Goal: Task Accomplishment & Management: Manage account settings

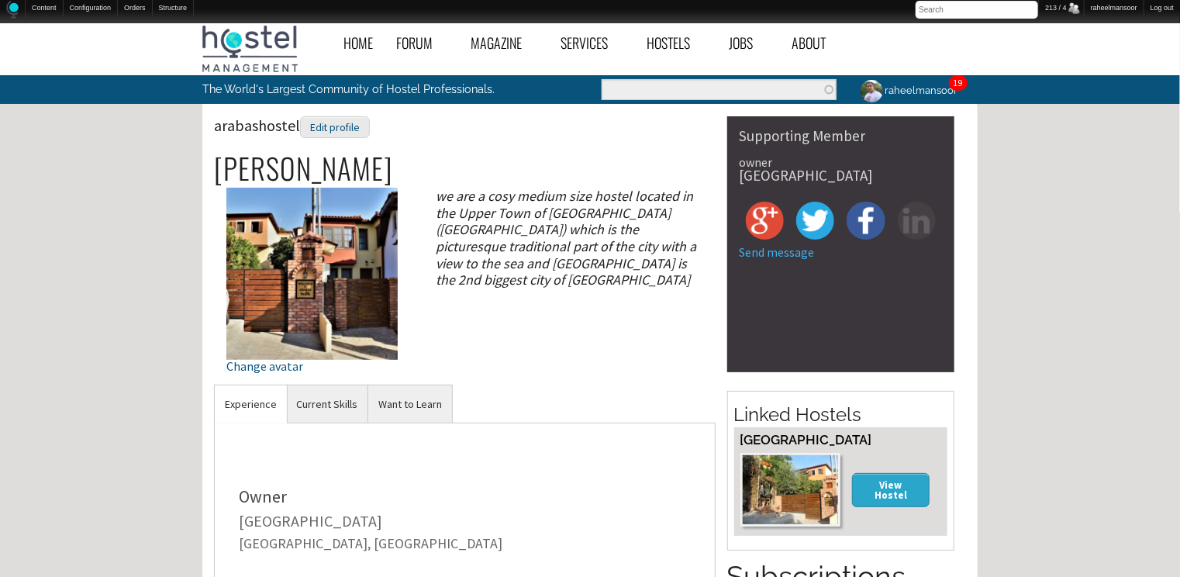
scroll to position [465, 0]
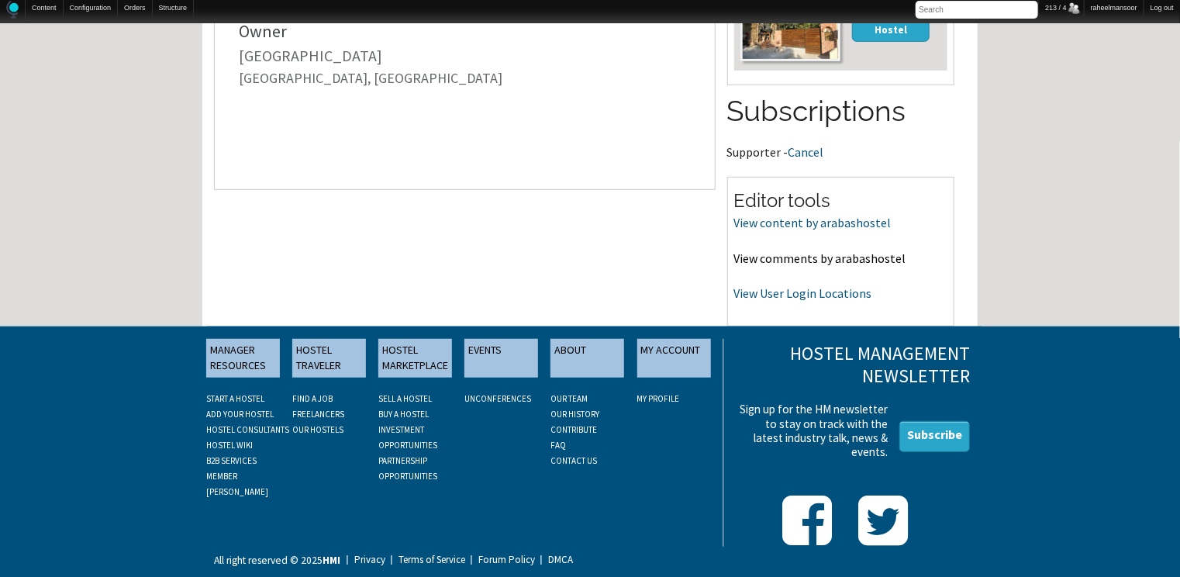
drag, startPoint x: 794, startPoint y: 257, endPoint x: 769, endPoint y: 259, distance: 24.9
click at [769, 259] on link "View comments by arabashostel" at bounding box center [820, 258] width 172 height 16
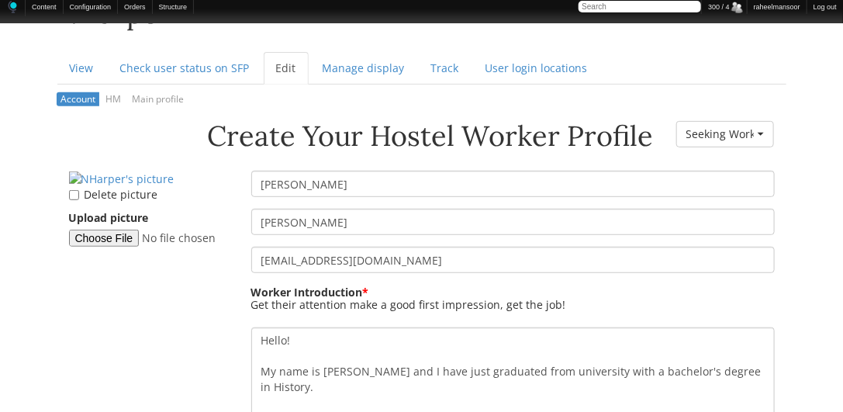
scroll to position [177, 0]
drag, startPoint x: 309, startPoint y: 223, endPoint x: 255, endPoint y: 219, distance: 54.5
click at [255, 219] on input "[PERSON_NAME]" at bounding box center [512, 221] width 523 height 26
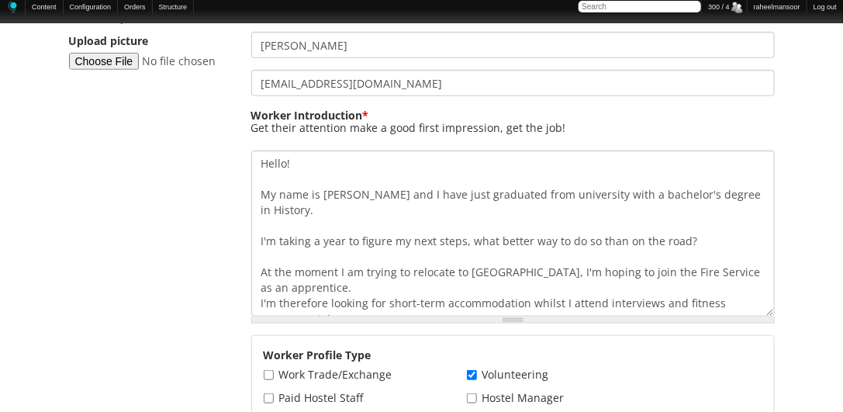
scroll to position [354, 0]
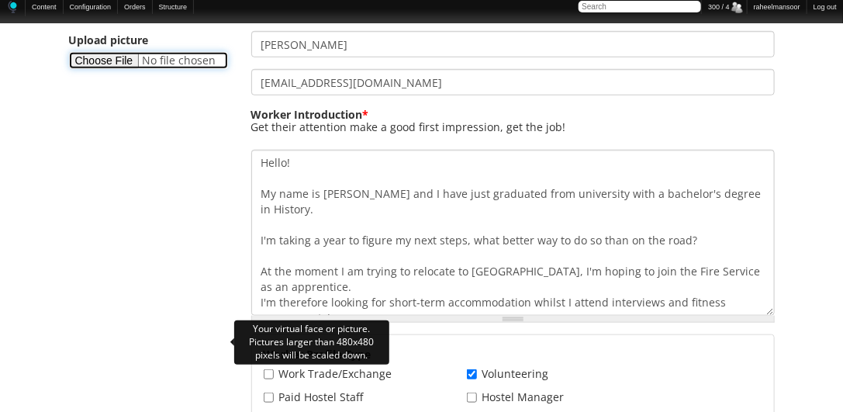
click at [109, 69] on input "Upload picture" at bounding box center [148, 60] width 159 height 17
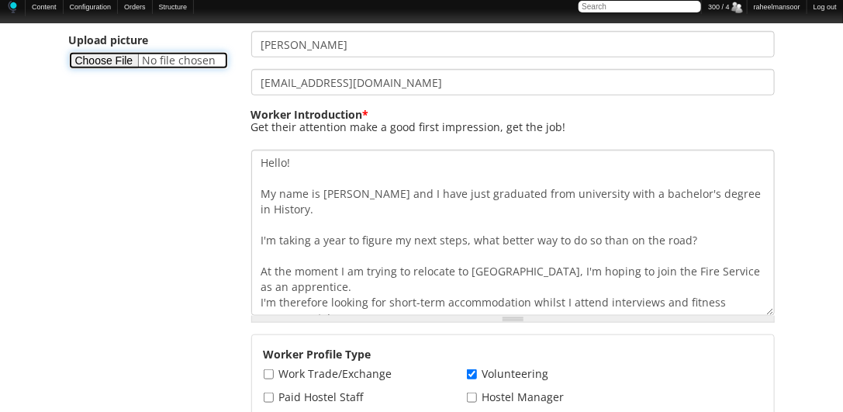
type input "C:\fakepath\Noah-Harper.png"
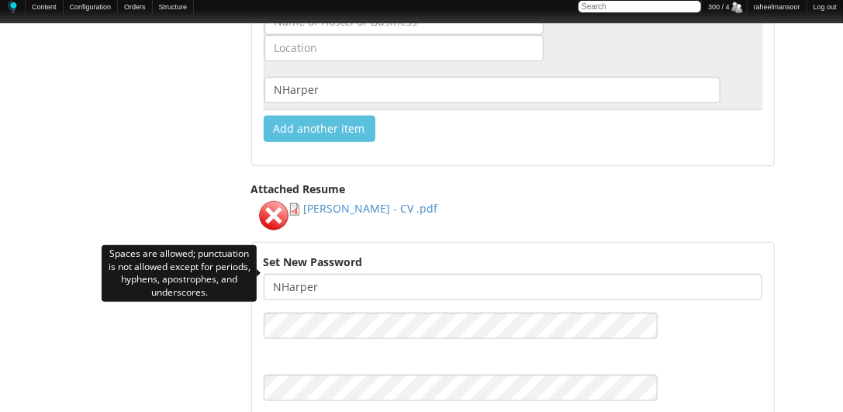
scroll to position [2369, 0]
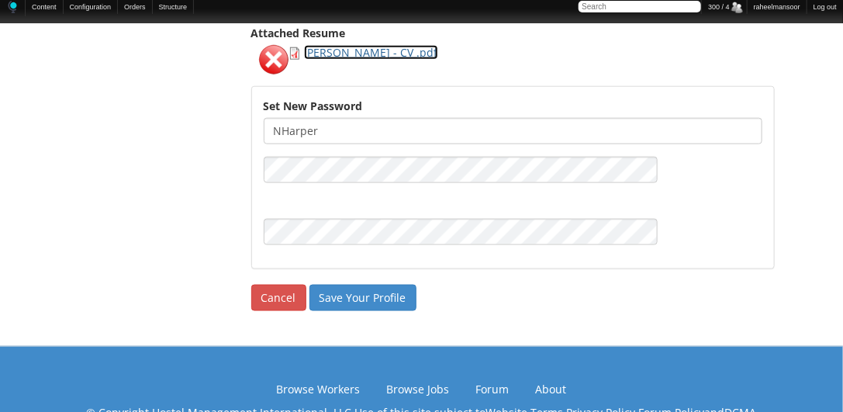
scroll to position [2545, 0]
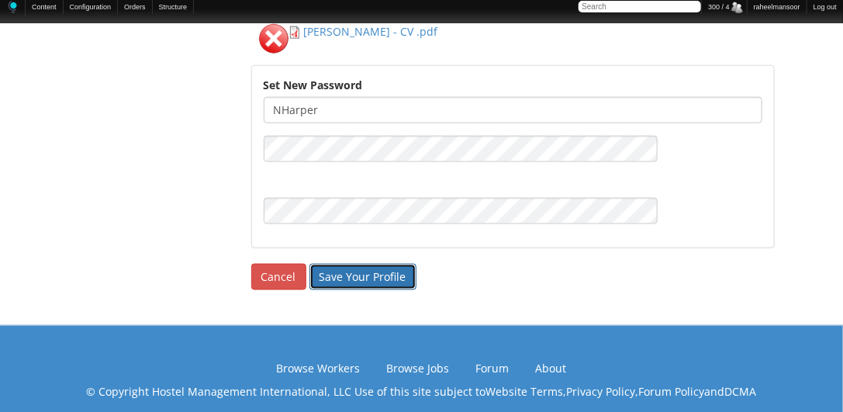
click at [358, 264] on input "Save Your Profile" at bounding box center [362, 277] width 107 height 26
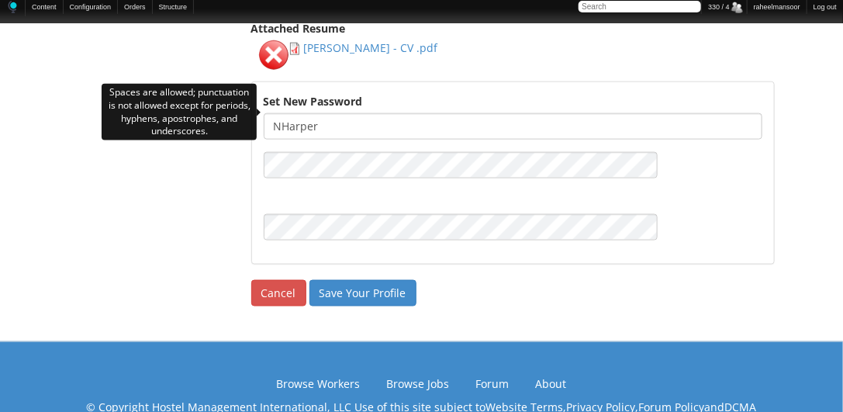
scroll to position [2601, 0]
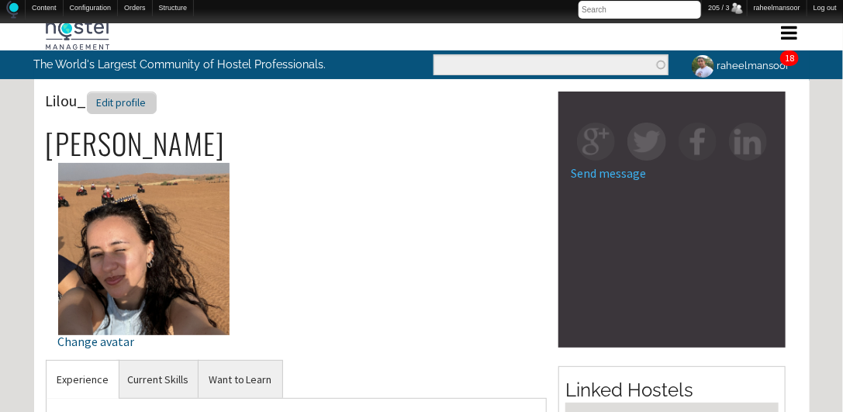
click at [128, 98] on div "Edit profile" at bounding box center [122, 102] width 70 height 22
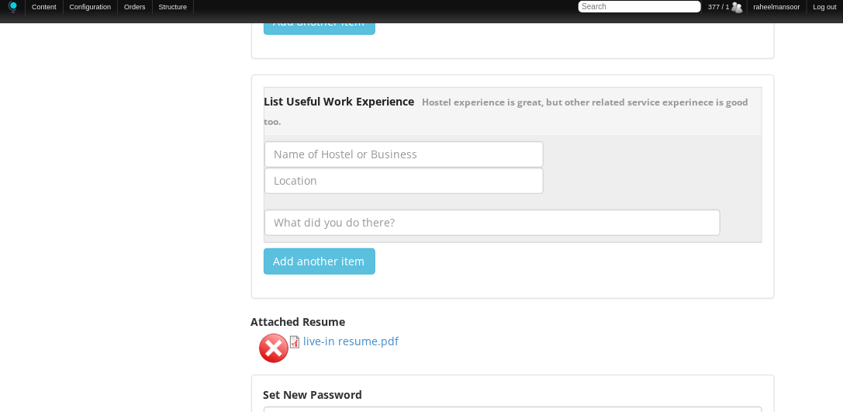
scroll to position [2480, 0]
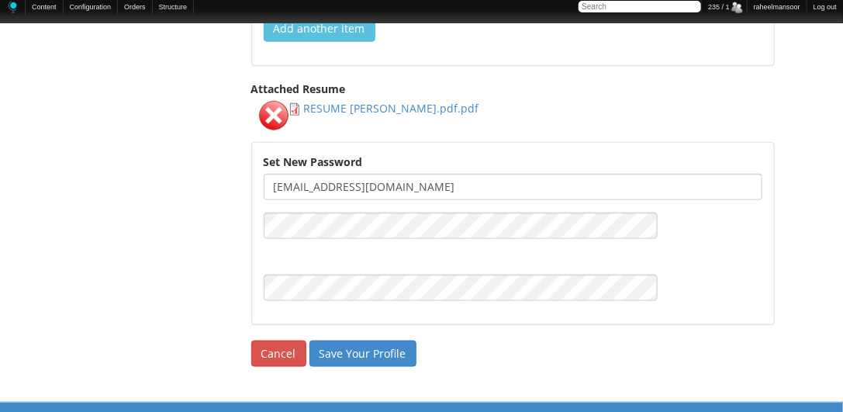
scroll to position [2480, 0]
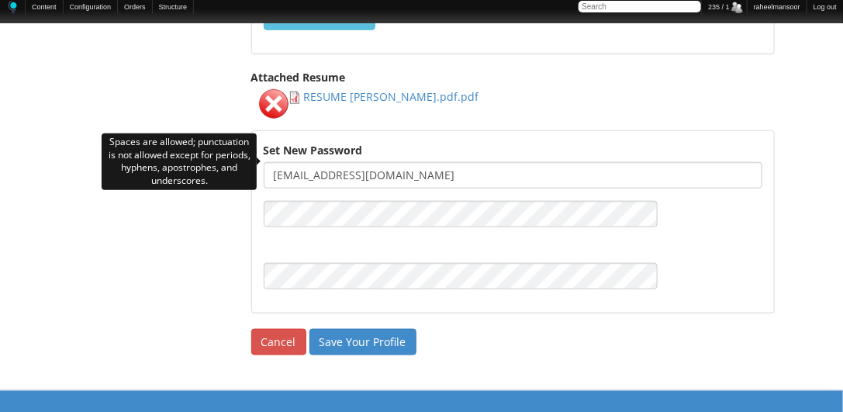
drag, startPoint x: 329, startPoint y: 162, endPoint x: 470, endPoint y: 171, distance: 141.4
click at [470, 171] on input "marasidoti90@gmail.com" at bounding box center [513, 175] width 498 height 26
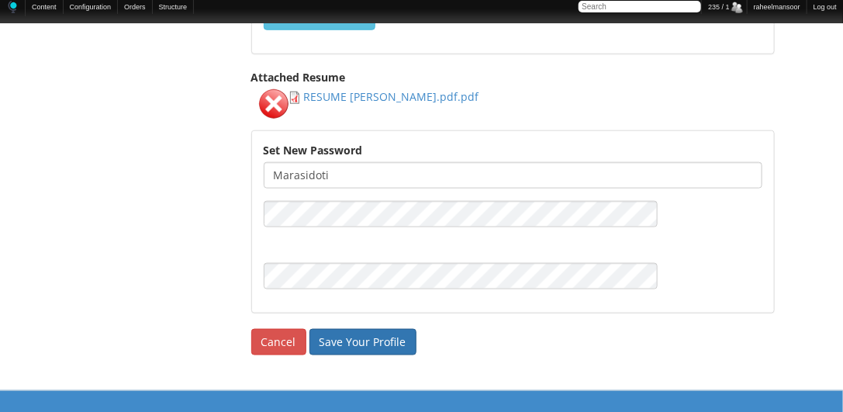
type input "marasidoti"
click at [385, 329] on input "Save Your Profile" at bounding box center [362, 342] width 107 height 26
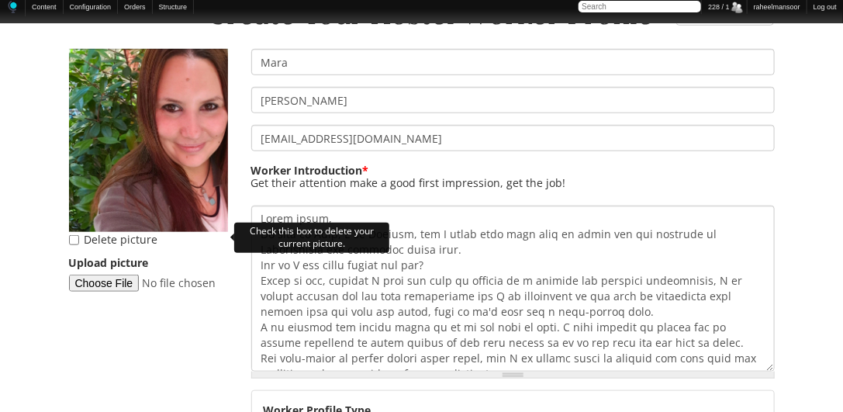
scroll to position [177, 0]
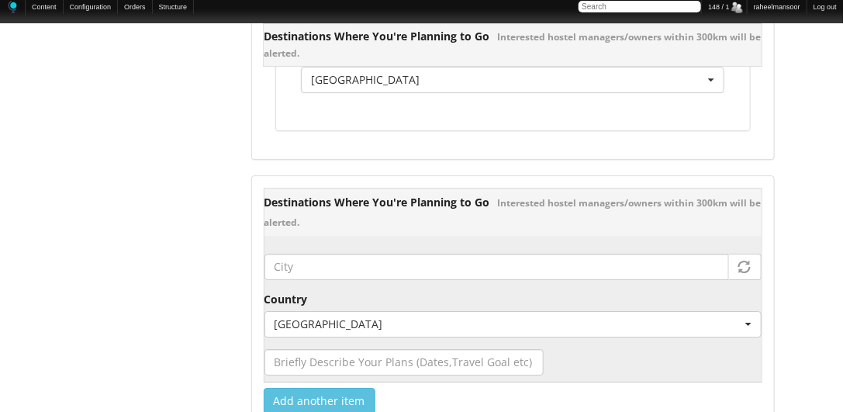
scroll to position [2303, 0]
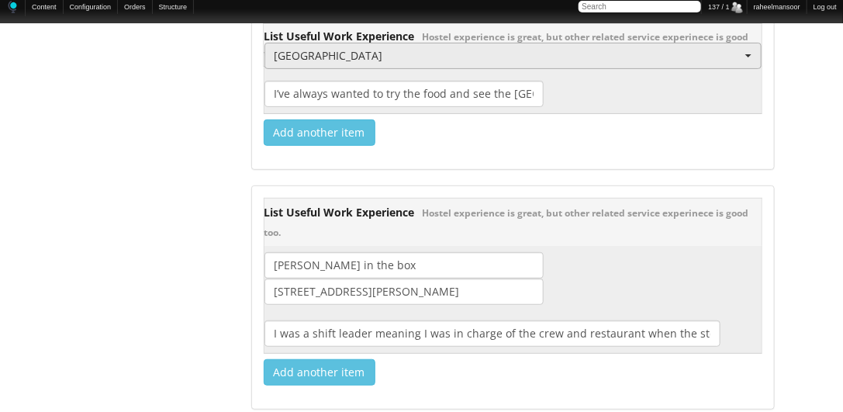
scroll to position [2480, 0]
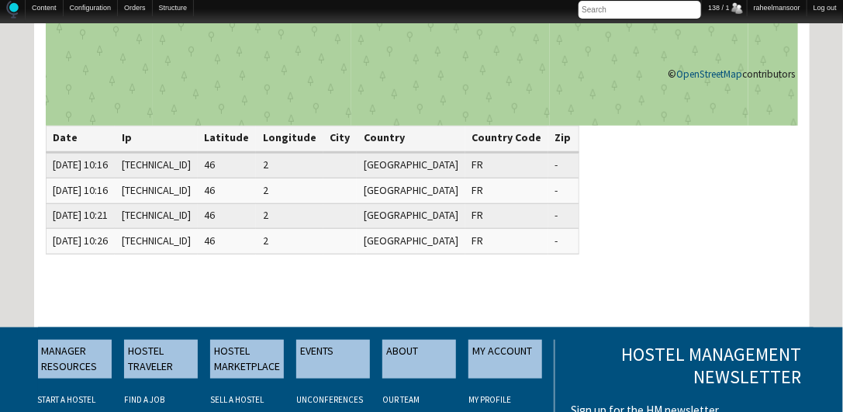
scroll to position [354, 0]
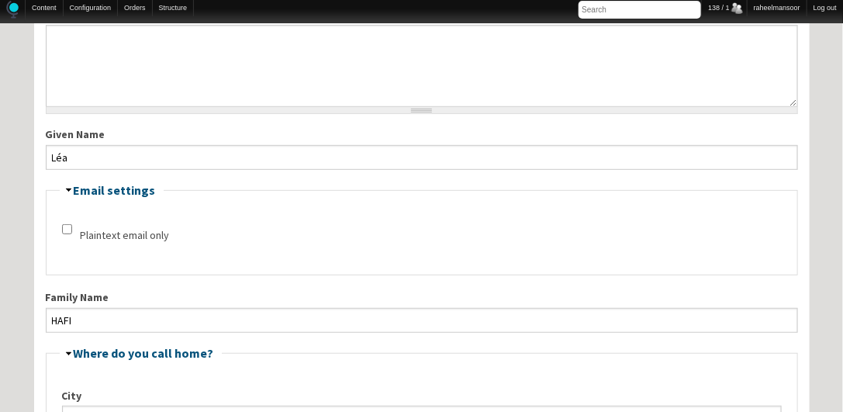
scroll to position [177, 0]
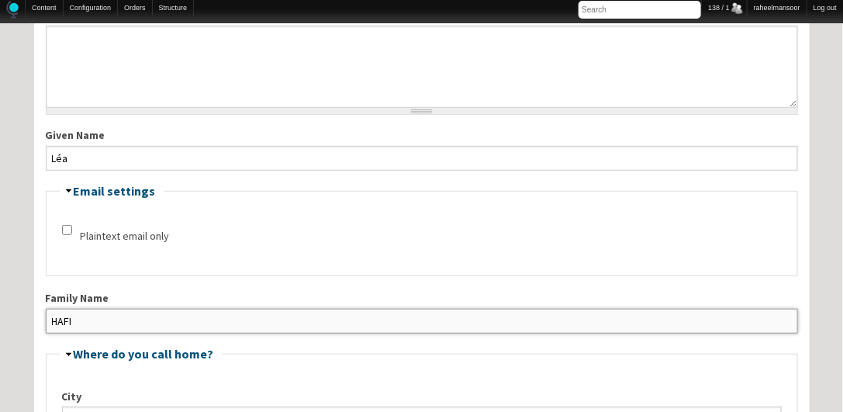
drag, startPoint x: 59, startPoint y: 315, endPoint x: 132, endPoint y: 322, distance: 73.1
click at [132, 322] on input "HAFI" at bounding box center [422, 320] width 752 height 25
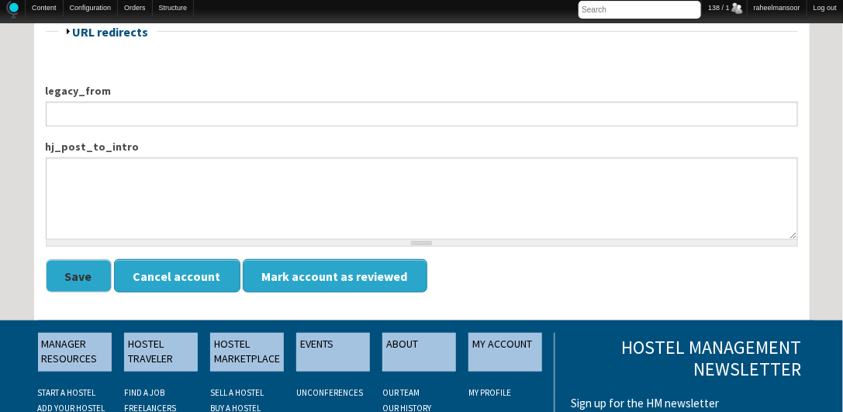
scroll to position [2303, 0]
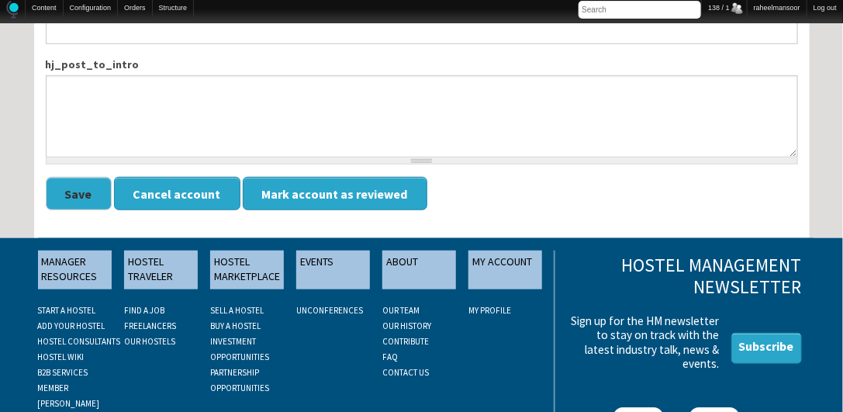
type input "Hafi"
click at [85, 177] on button "Save" at bounding box center [79, 193] width 66 height 33
